Goal: Transaction & Acquisition: Subscribe to service/newsletter

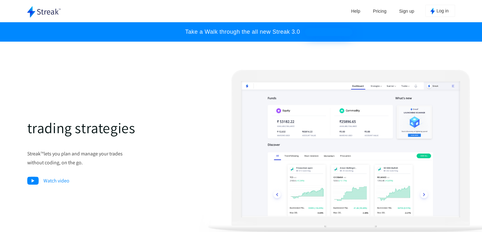
click at [376, 12] on link "Pricing" at bounding box center [380, 11] width 20 height 10
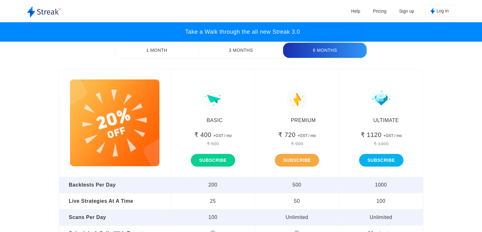
scroll to position [3004, 0]
click at [161, 53] on button "1 Month" at bounding box center [157, 50] width 84 height 15
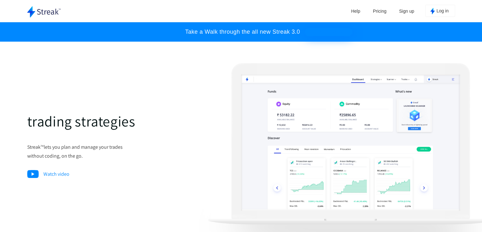
scroll to position [0, 0]
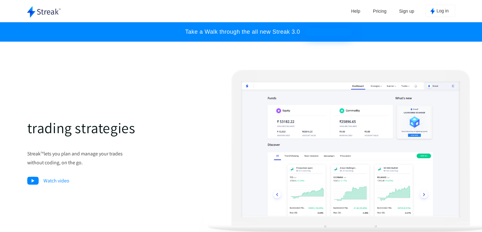
click at [435, 3] on ul "Help Pricing Sign up Log in" at bounding box center [401, 11] width 109 height 23
click at [436, 7] on button "Log in" at bounding box center [441, 11] width 30 height 12
